Goal: Transaction & Acquisition: Purchase product/service

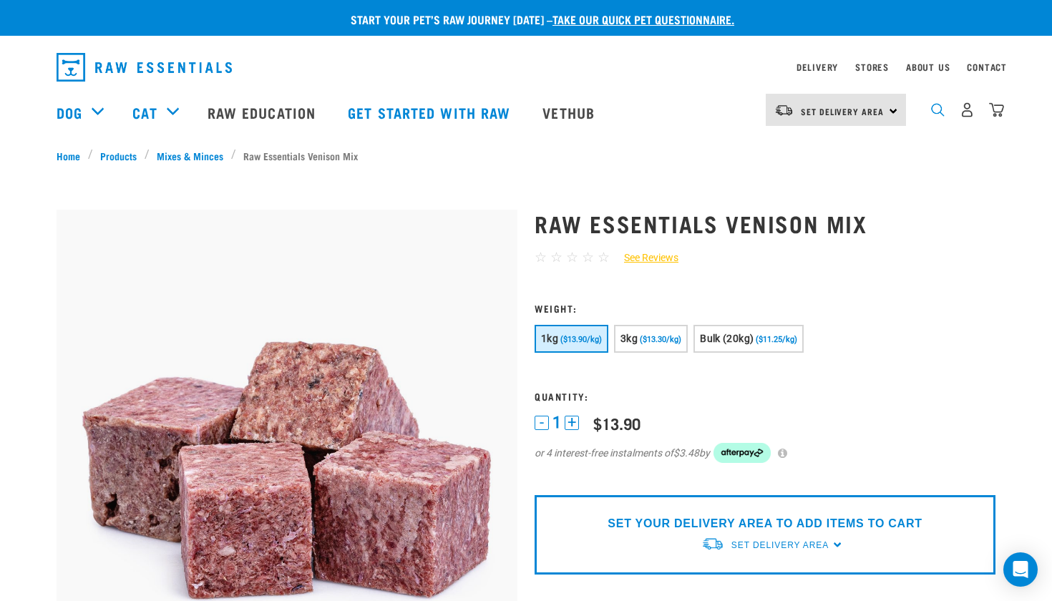
click at [941, 112] on img "dropdown navigation" at bounding box center [938, 110] width 14 height 14
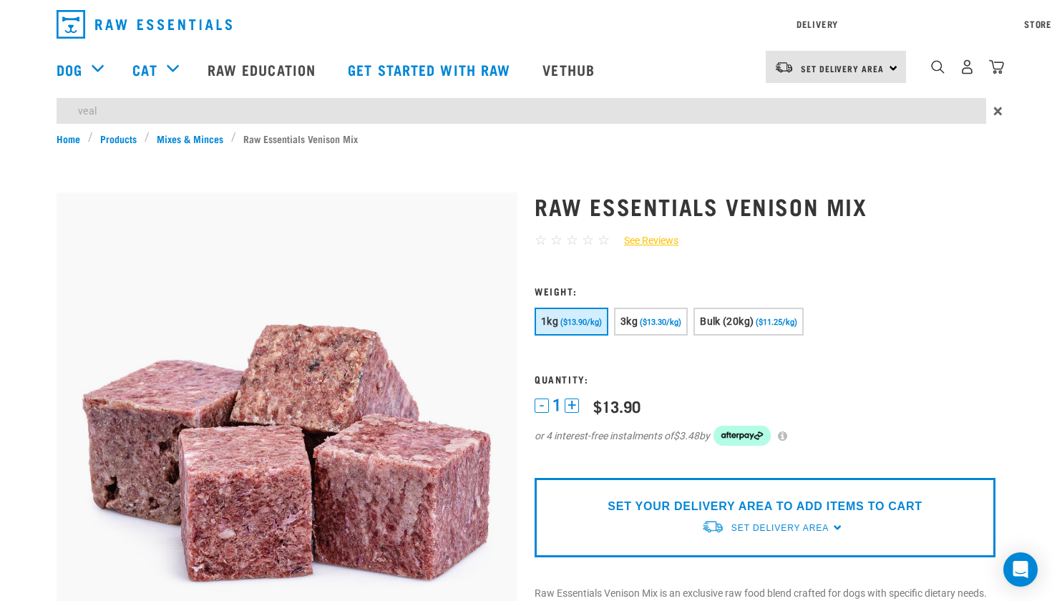
type input "veal"
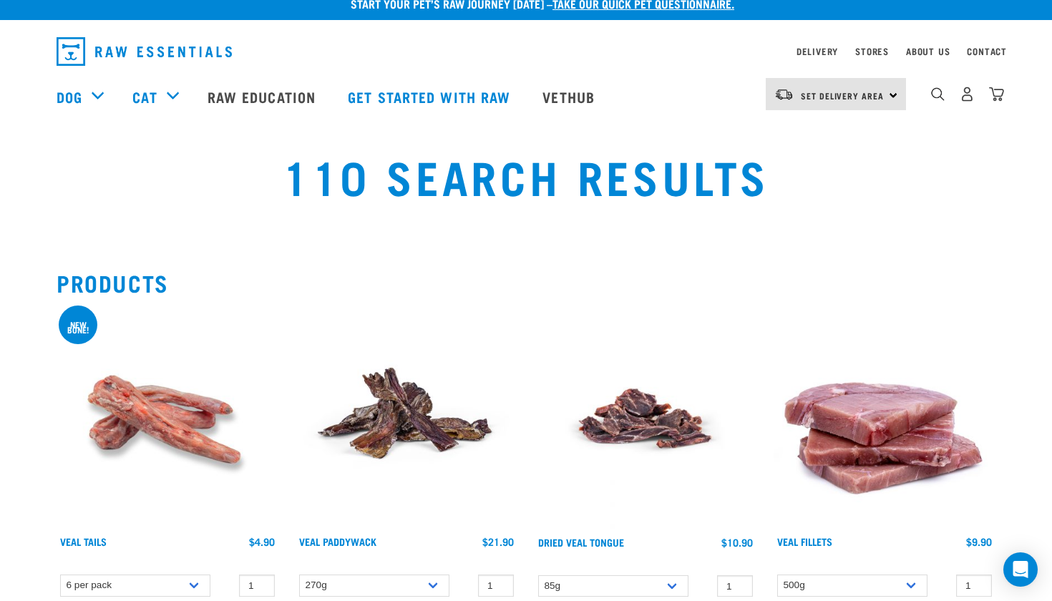
scroll to position [16, 0]
click at [938, 94] on img "dropdown navigation" at bounding box center [938, 94] width 14 height 14
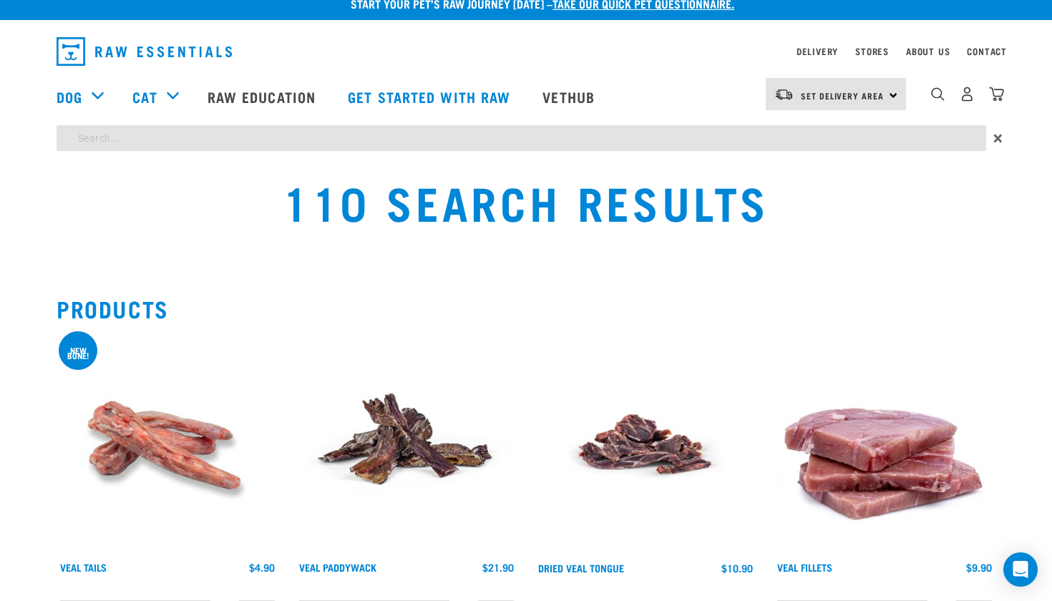
click at [583, 125] on div "Delivery Stores About Us Contact Set Delivery Area" at bounding box center [526, 92] width 1052 height 131
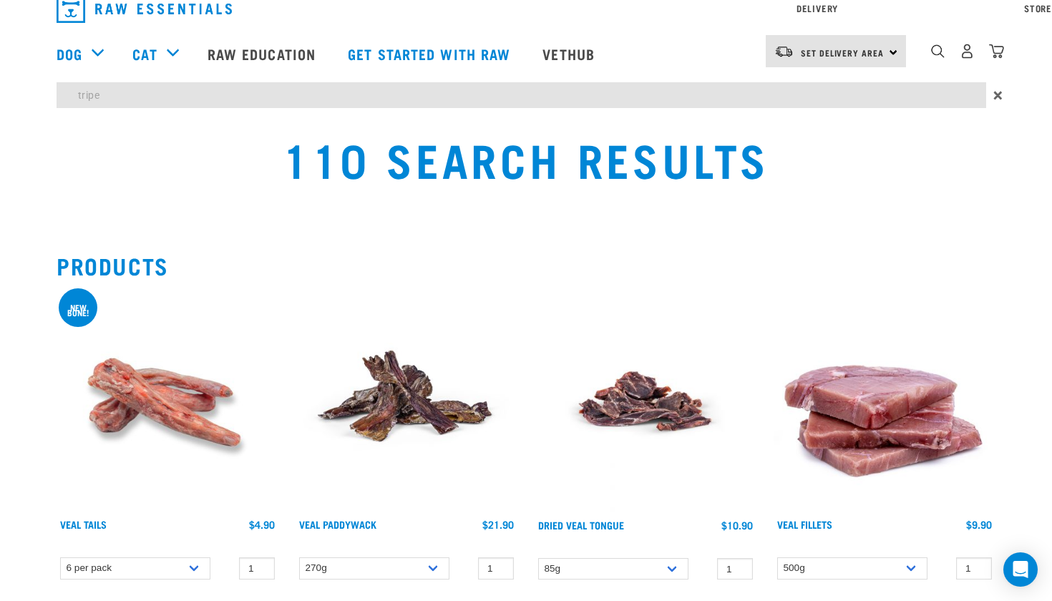
type input "tripe"
